Goal: Task Accomplishment & Management: Use online tool/utility

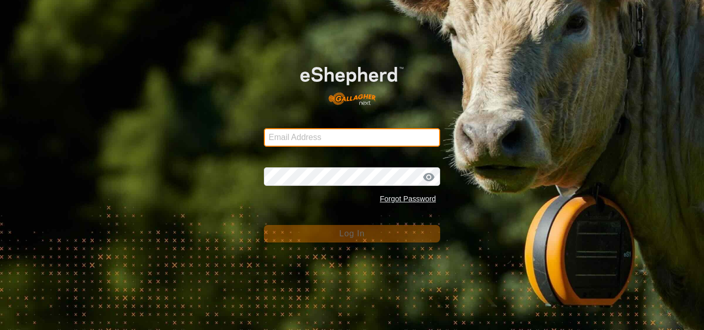
click at [300, 139] on input "Email Address" at bounding box center [352, 137] width 176 height 19
type input "[EMAIL_ADDRESS][DOMAIN_NAME]"
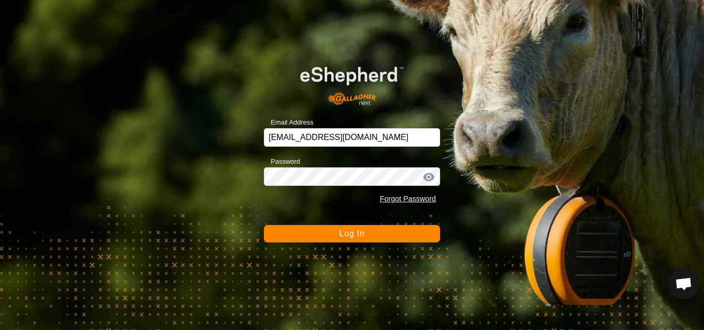
click at [355, 230] on span "Log In" at bounding box center [351, 233] width 25 height 9
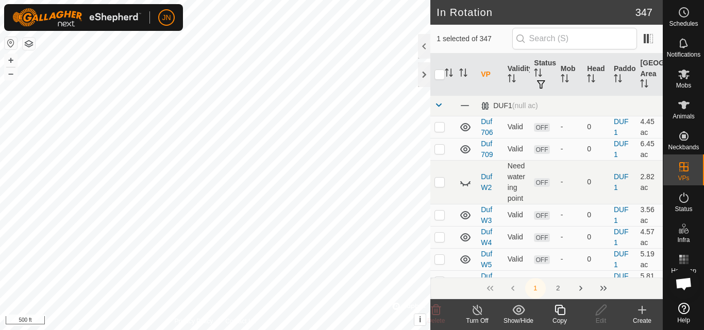
click at [562, 312] on icon at bounding box center [559, 310] width 13 height 12
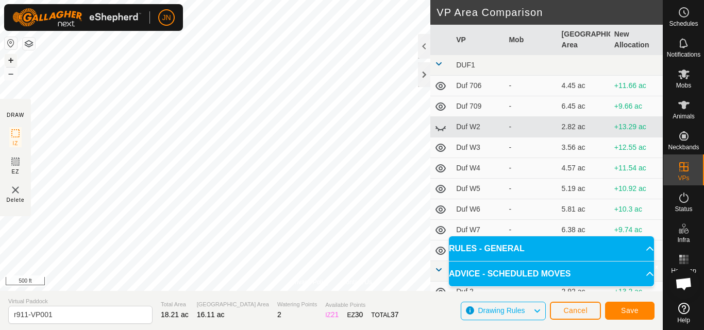
click at [13, 60] on button "+" at bounding box center [11, 60] width 12 height 12
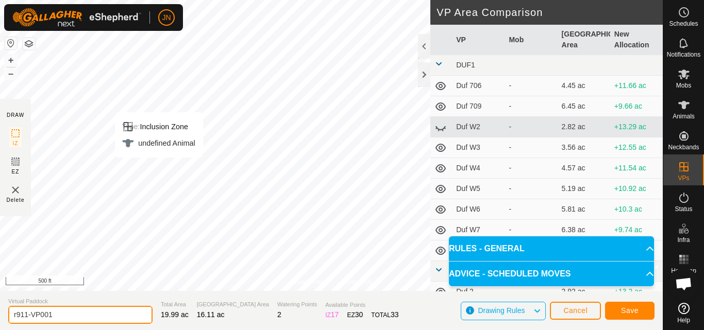
click at [66, 314] on input "r911-VP001" at bounding box center [80, 315] width 144 height 18
type input "r"
type input "d912"
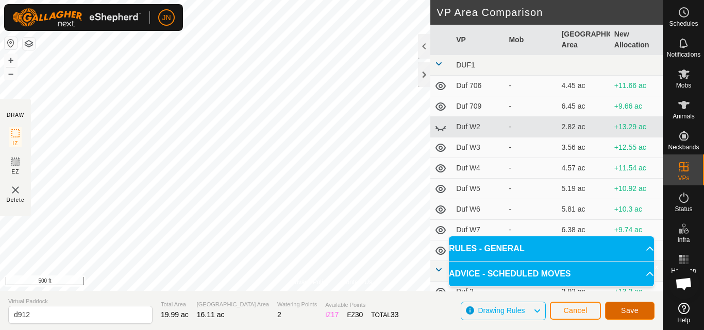
click at [628, 308] on span "Save" at bounding box center [630, 311] width 18 height 8
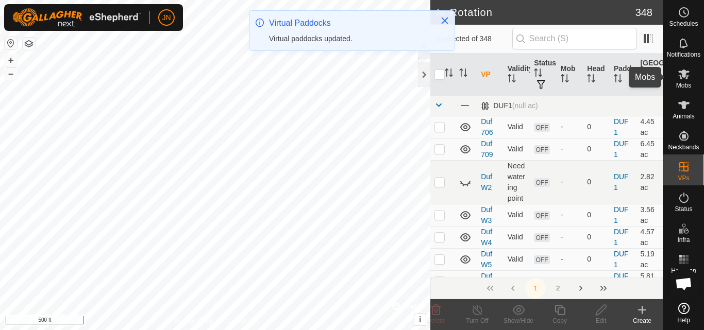
click at [686, 75] on icon at bounding box center [684, 74] width 12 height 12
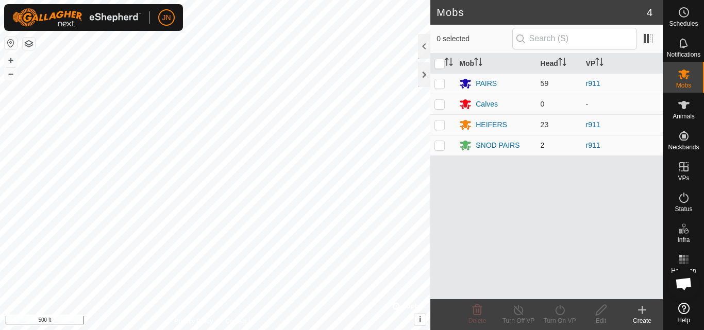
click at [441, 148] on p-checkbox at bounding box center [439, 145] width 10 height 8
checkbox input "true"
click at [444, 126] on p-checkbox at bounding box center [439, 125] width 10 height 8
checkbox input "true"
click at [441, 81] on p-checkbox at bounding box center [439, 83] width 10 height 8
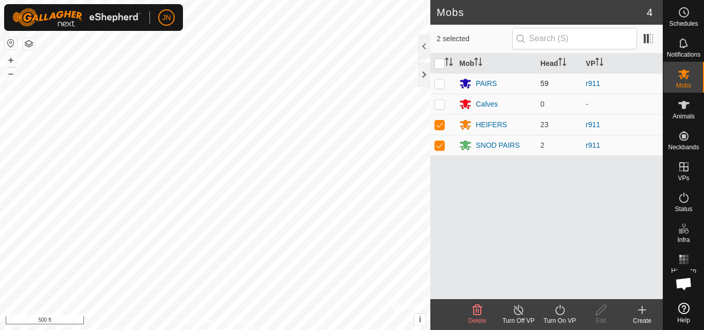
checkbox input "true"
click at [560, 312] on icon at bounding box center [559, 310] width 13 height 12
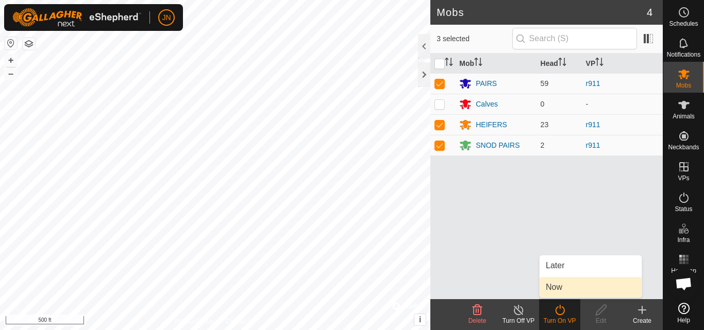
click at [556, 289] on span "Now" at bounding box center [554, 287] width 16 height 12
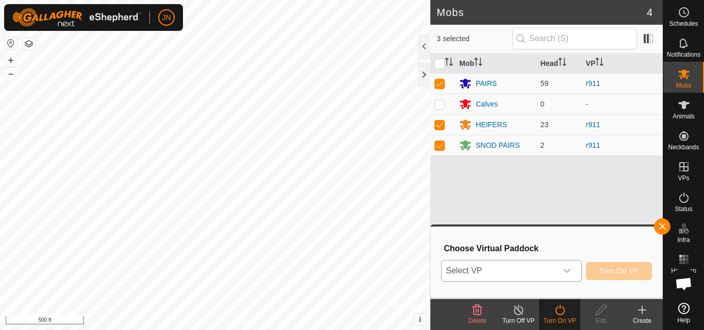
click at [499, 272] on span "Select VP" at bounding box center [499, 271] width 114 height 21
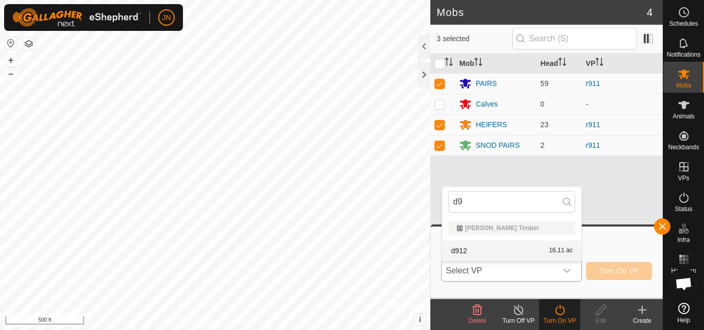
type input "d9"
click at [516, 251] on li "d912 16.11 ac" at bounding box center [511, 251] width 139 height 21
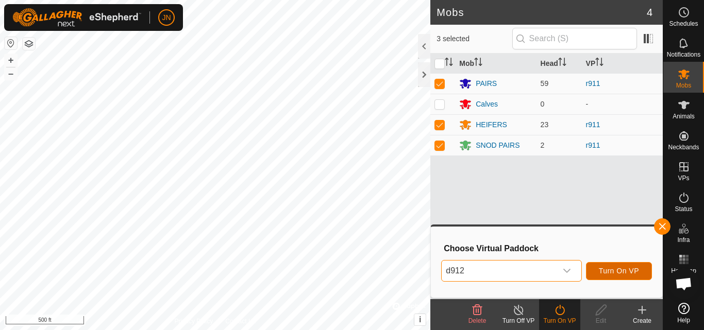
click at [608, 268] on span "Turn On VP" at bounding box center [619, 271] width 40 height 8
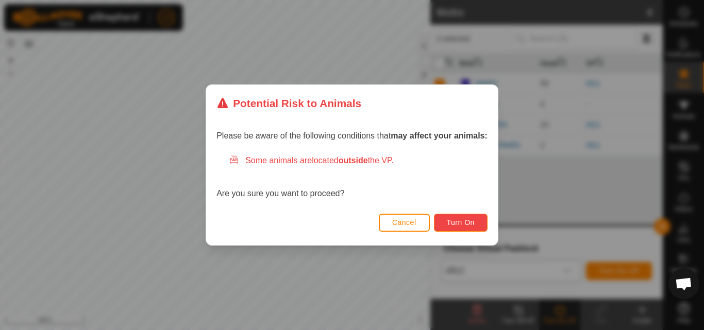
click at [469, 223] on span "Turn On" at bounding box center [461, 223] width 28 height 8
